Goal: Check status: Check status

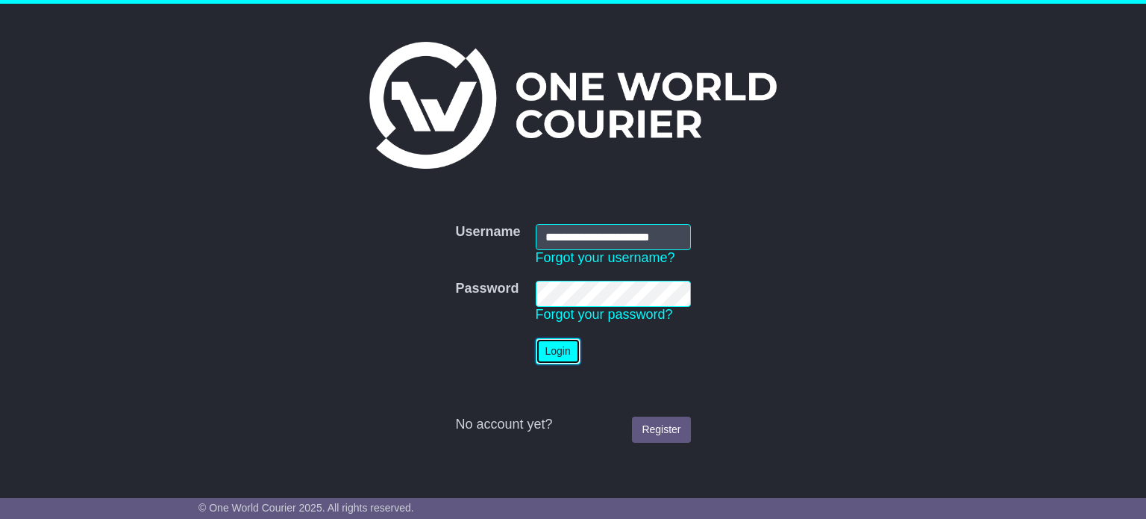
click at [545, 350] on button "Login" at bounding box center [558, 351] width 45 height 26
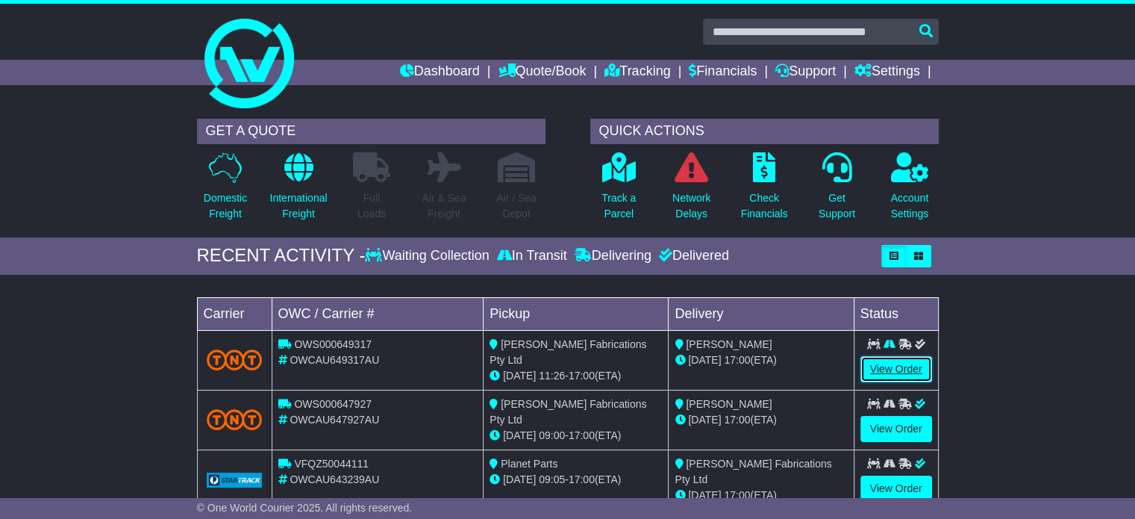
click at [879, 370] on link "View Order" at bounding box center [896, 369] width 72 height 26
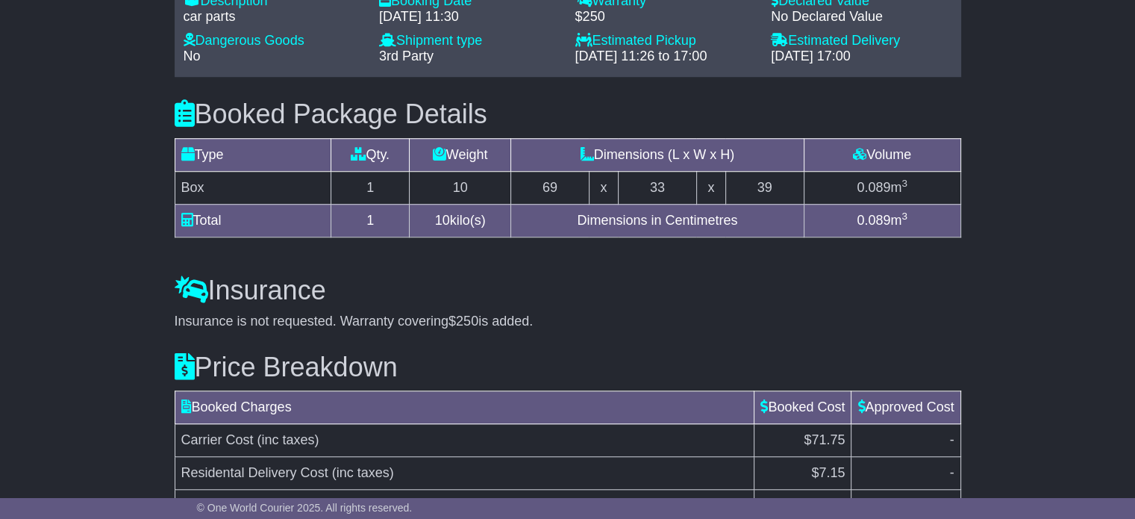
scroll to position [1275, 0]
